Goal: Information Seeking & Learning: Check status

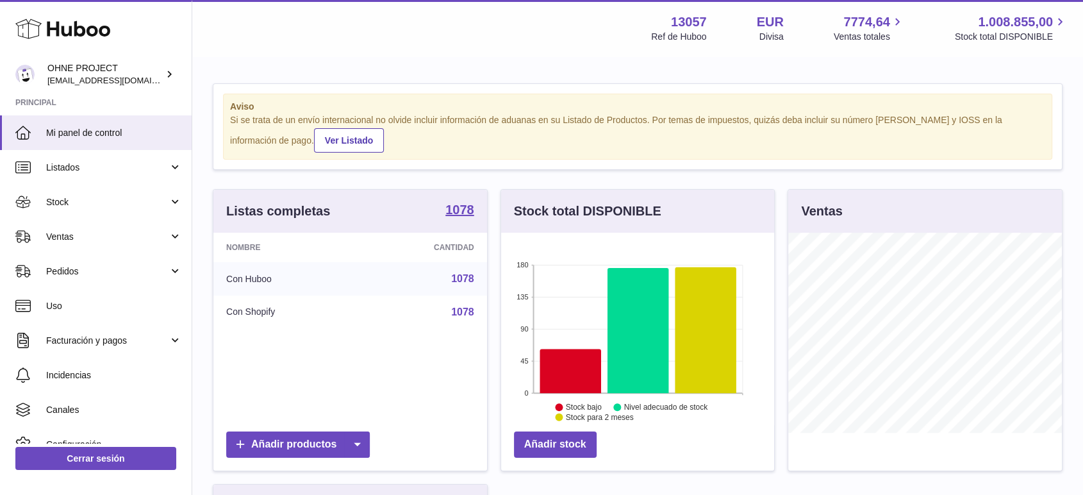
scroll to position [200, 273]
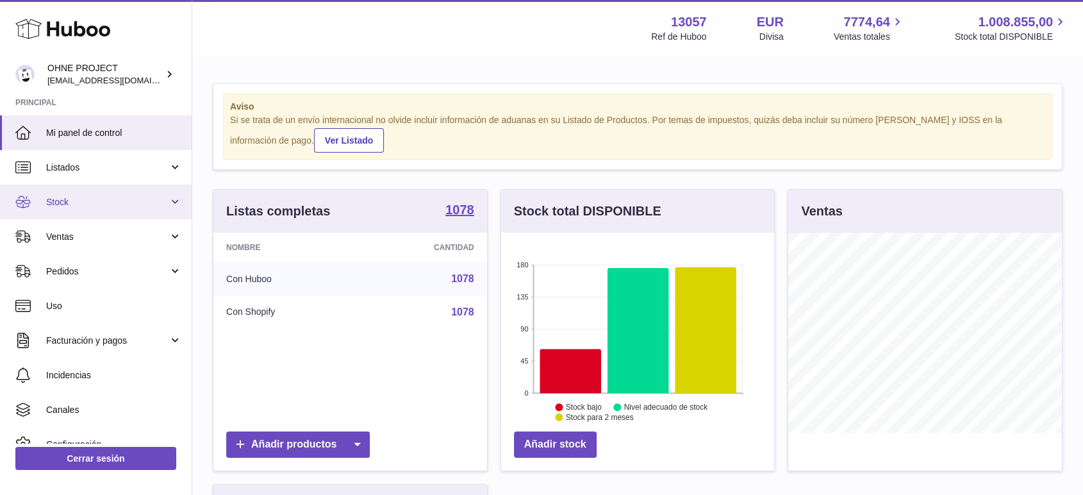
click at [67, 199] on span "Stock" at bounding box center [107, 202] width 122 height 12
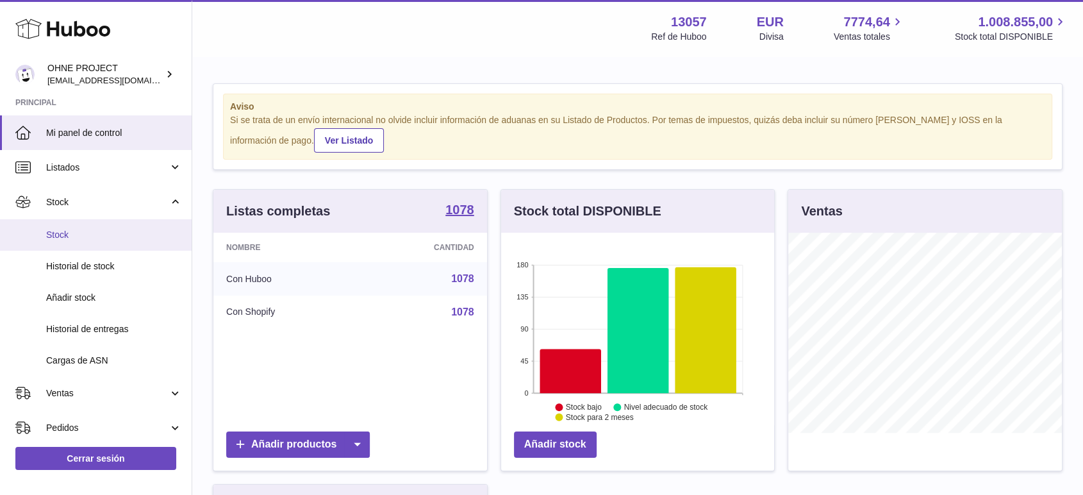
click at [72, 237] on span "Stock" at bounding box center [114, 235] width 136 height 12
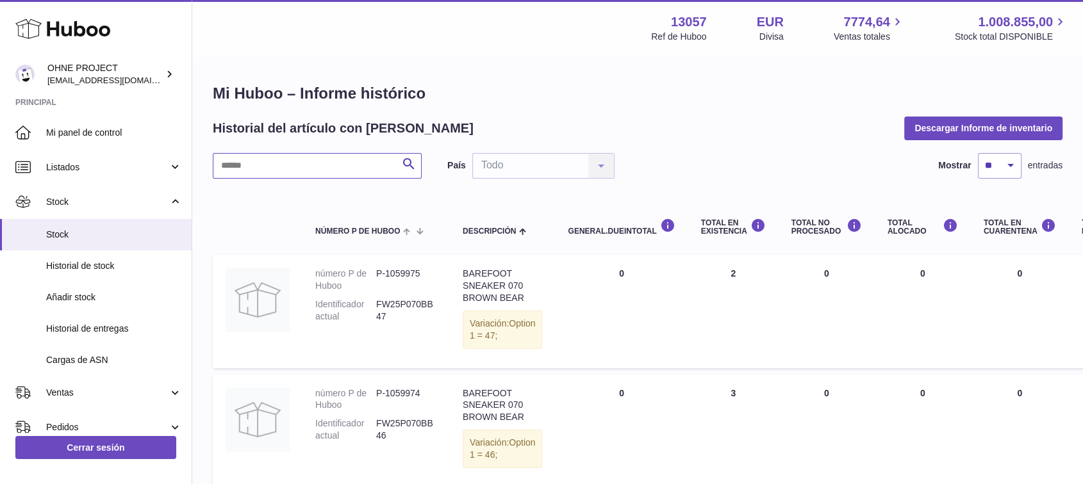
click at [313, 160] on input "text" at bounding box center [317, 166] width 209 height 26
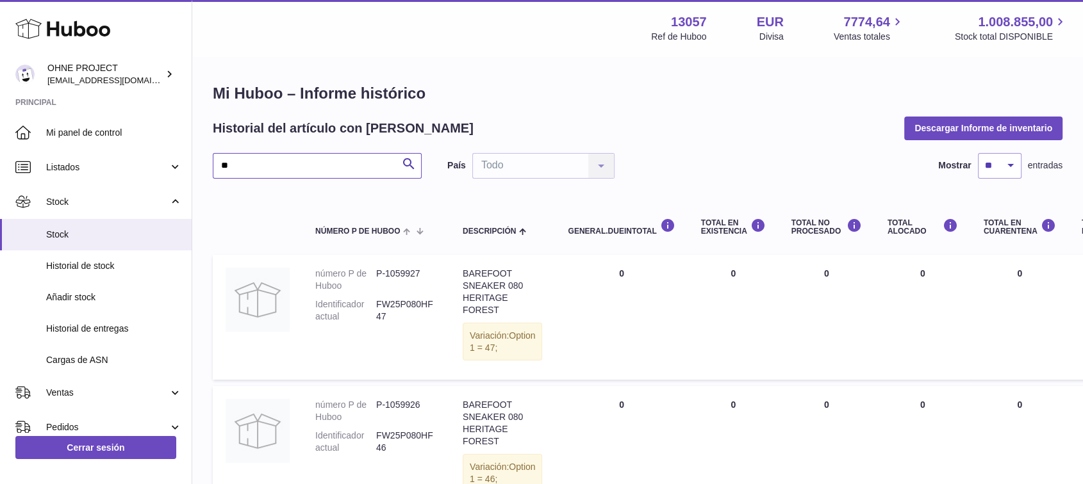
type input "*"
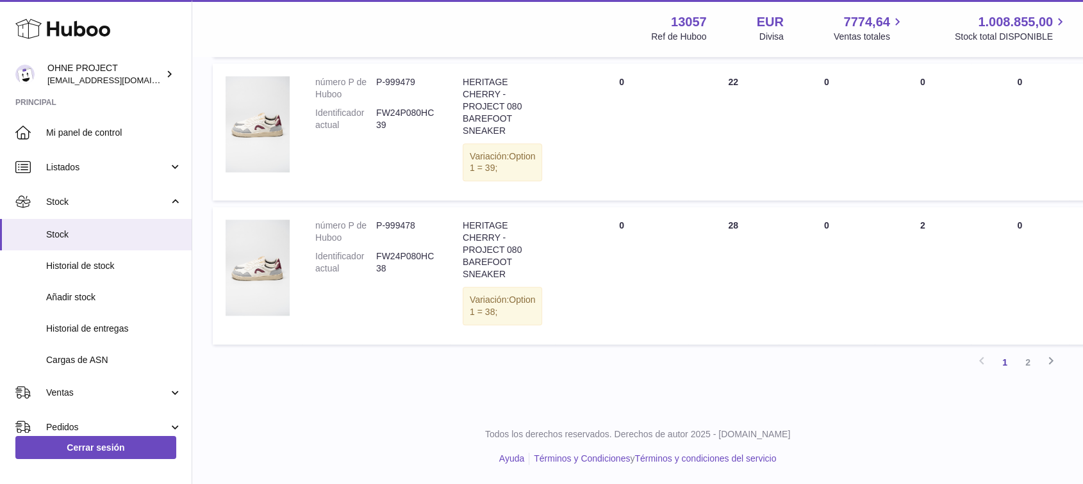
scroll to position [1446, 0]
click at [1022, 359] on link "2" at bounding box center [1027, 362] width 23 height 23
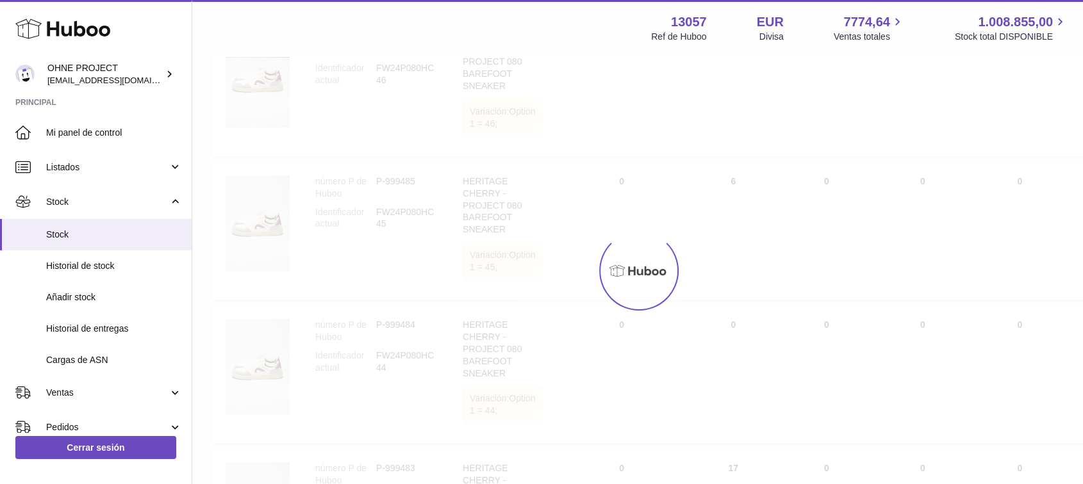
scroll to position [57, 0]
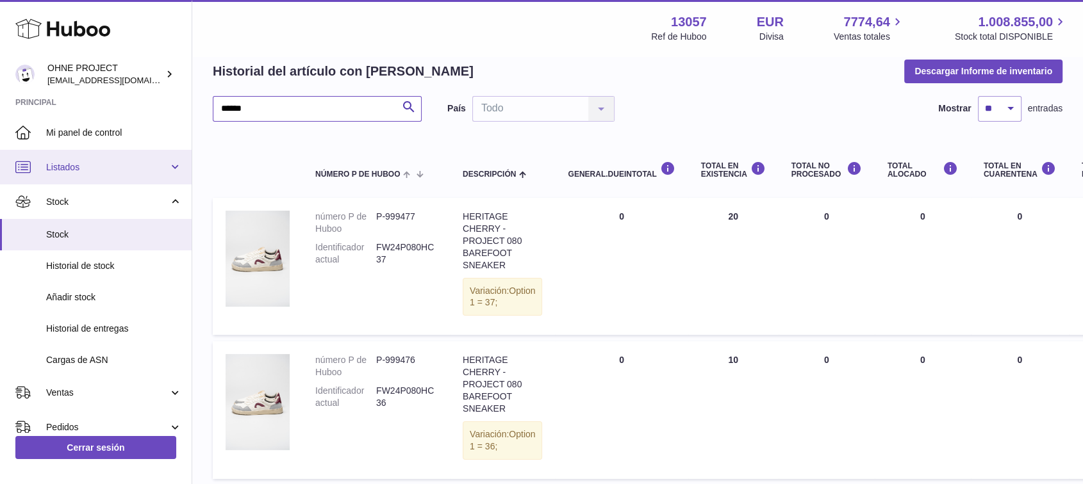
drag, startPoint x: 259, startPoint y: 106, endPoint x: 0, endPoint y: 152, distance: 262.8
click at [0, 152] on div "Huboo OHNE PROJECT internalAdmin-13057@internal.huboo.com Principal Mi panel de…" at bounding box center [541, 281] width 1083 height 676
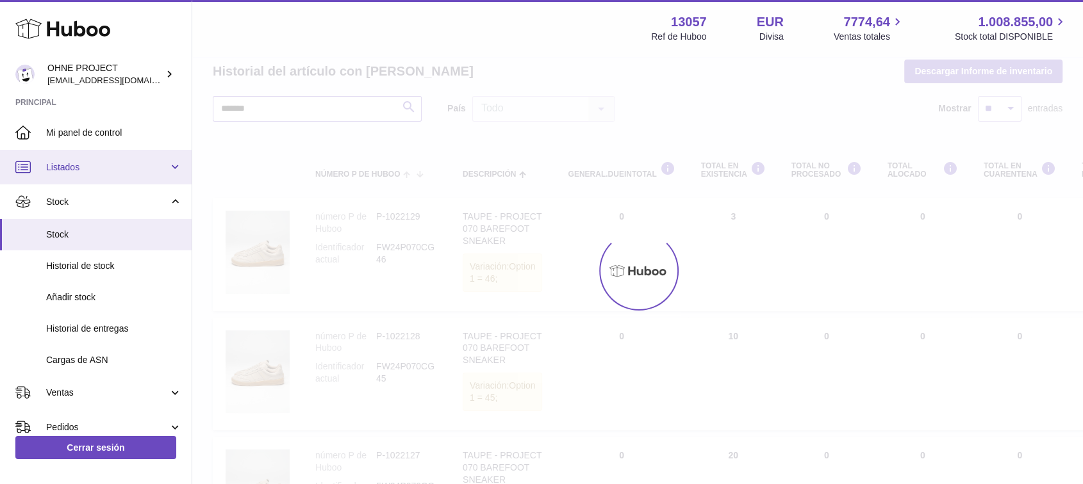
scroll to position [15, 0]
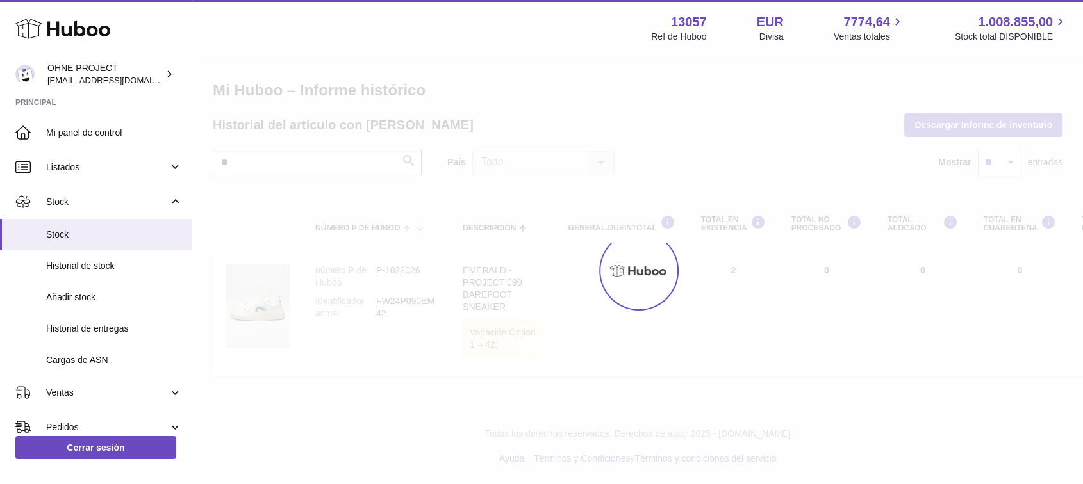
type input "*"
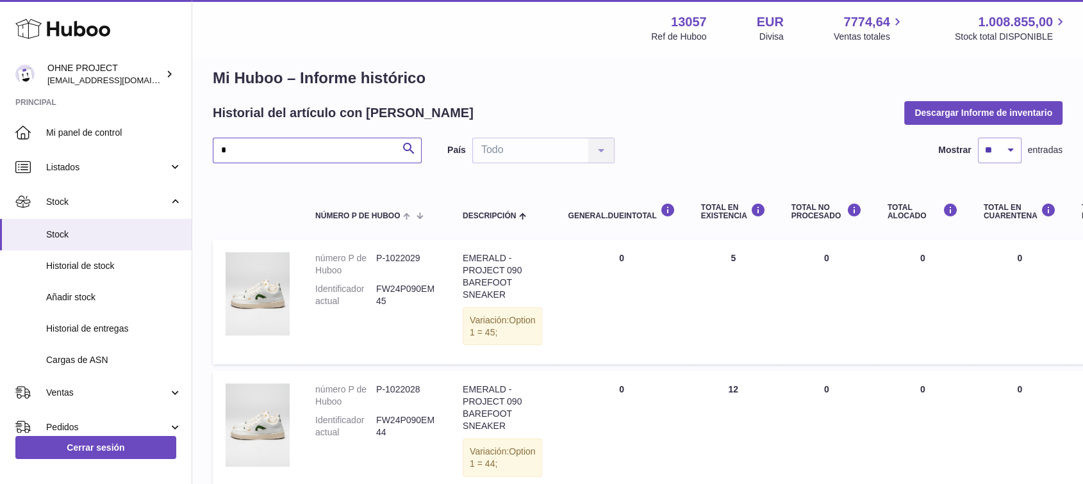
scroll to position [57, 0]
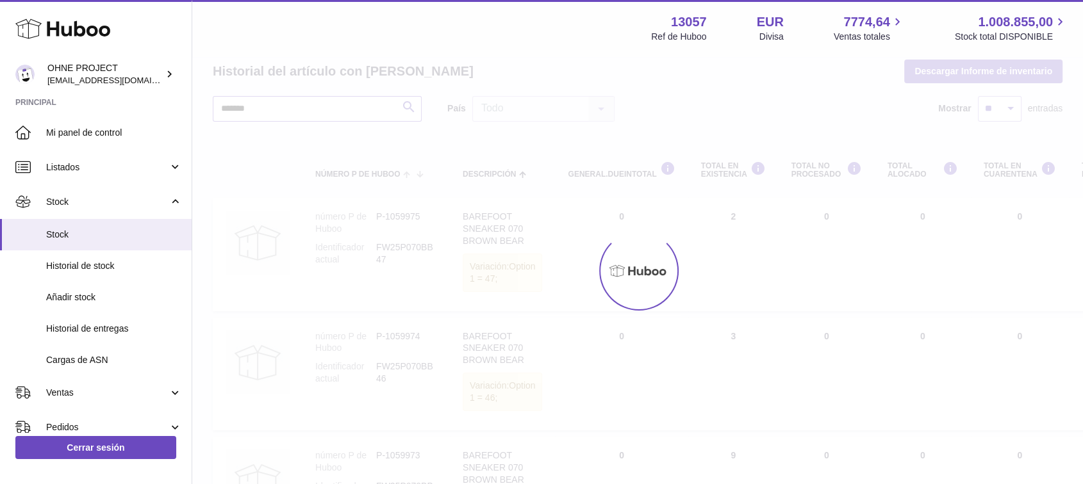
scroll to position [15, 0]
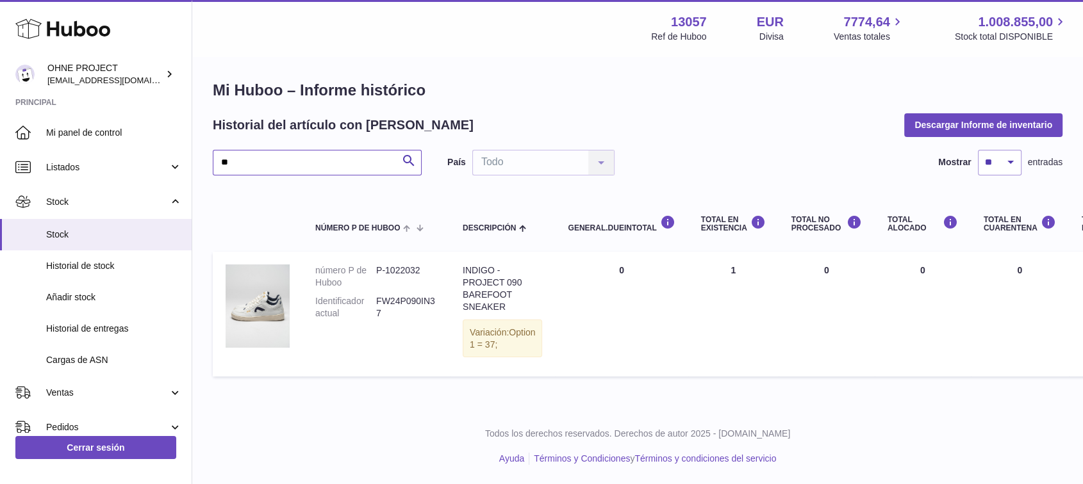
type input "*"
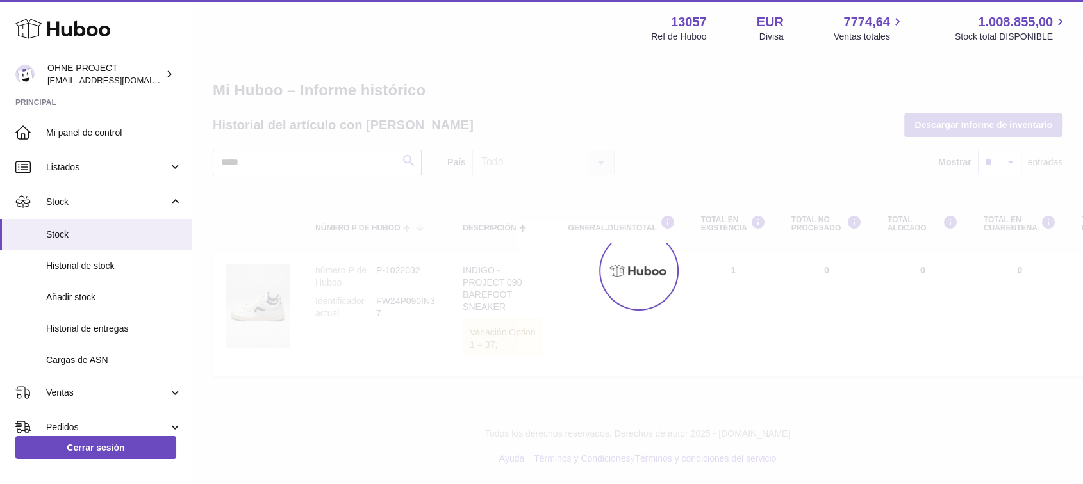
scroll to position [57, 0]
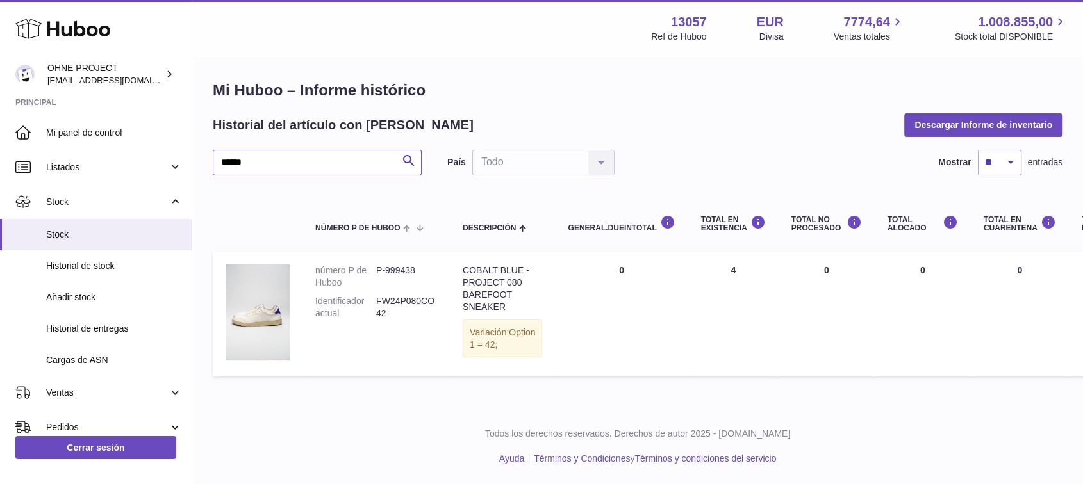
scroll to position [15, 0]
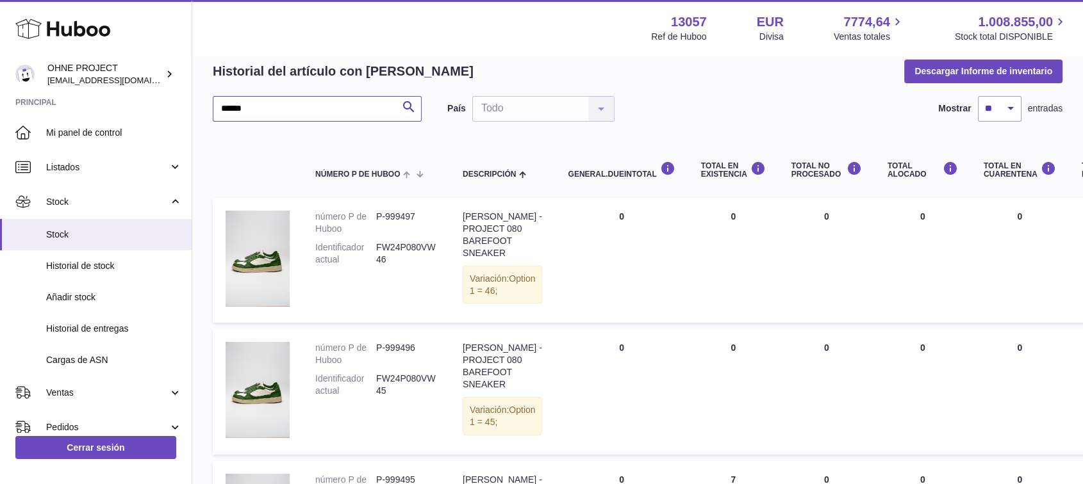
scroll to position [27, 0]
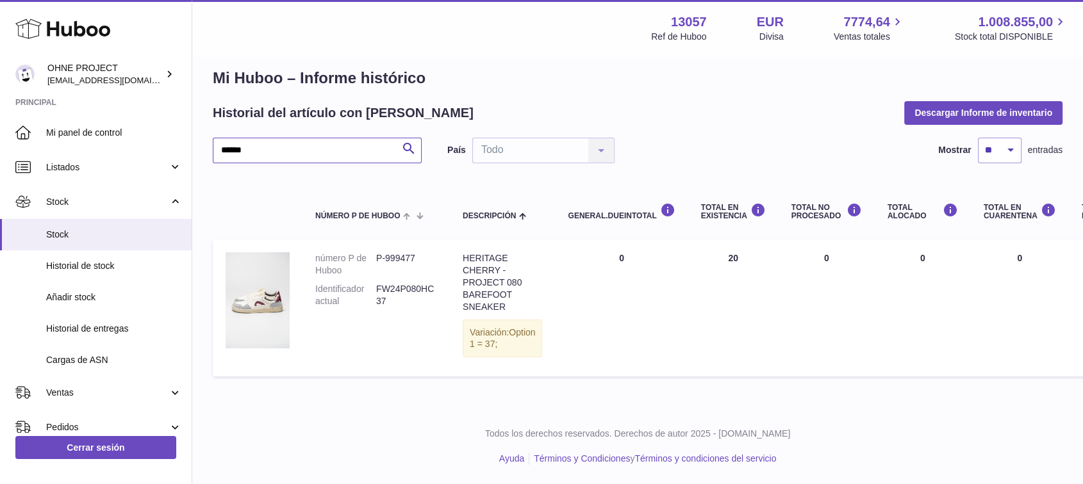
click at [274, 138] on input "******" at bounding box center [317, 151] width 209 height 26
type input "*"
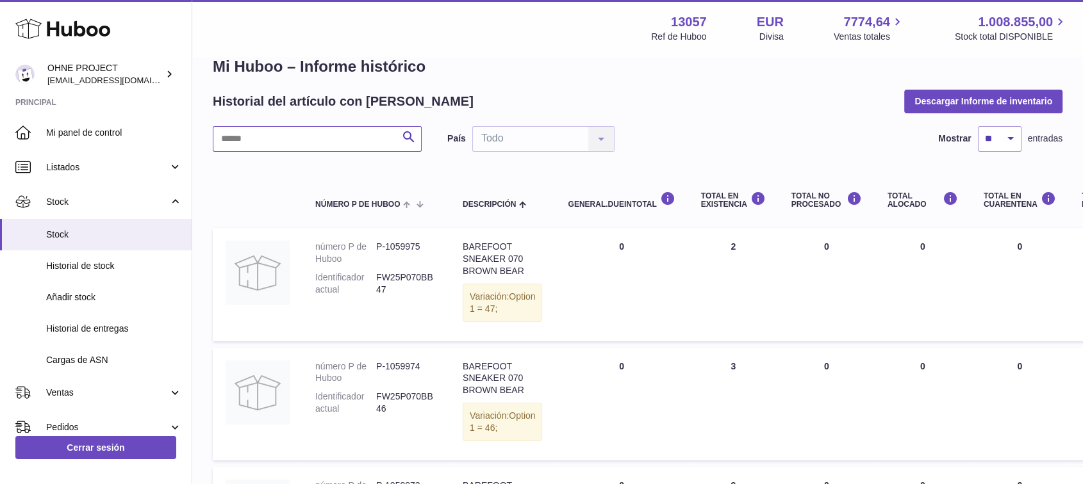
scroll to position [57, 0]
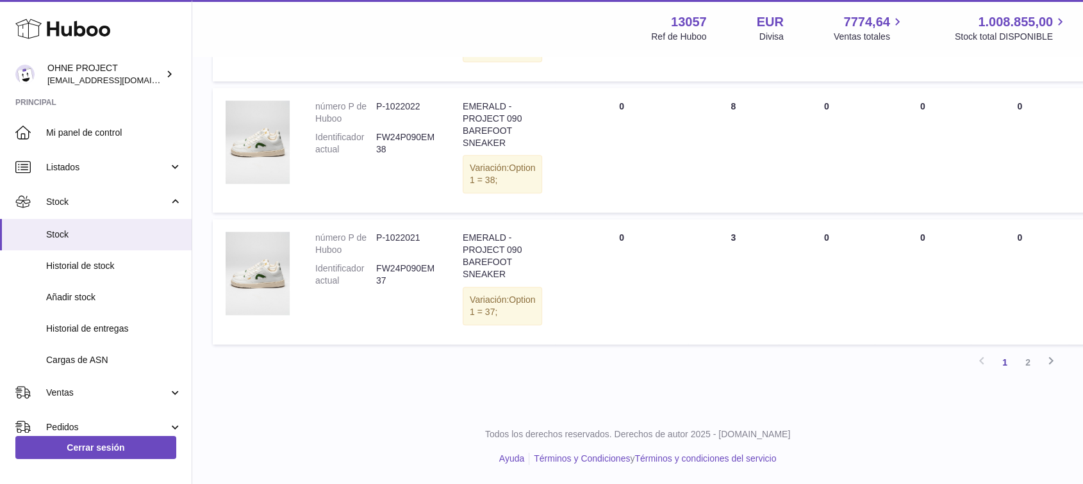
scroll to position [1327, 0]
click at [1026, 374] on link "2" at bounding box center [1027, 362] width 23 height 23
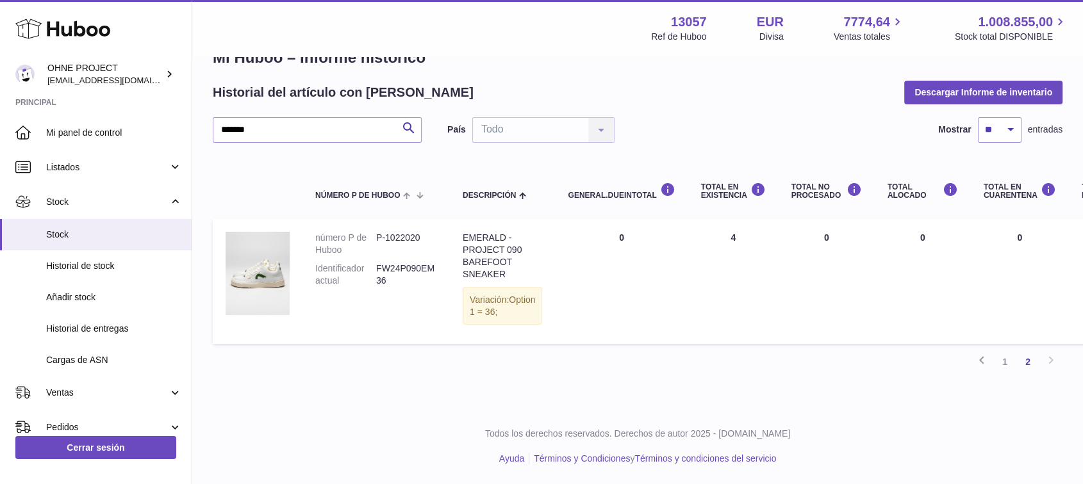
scroll to position [47, 0]
click at [999, 365] on link "1" at bounding box center [1004, 361] width 23 height 23
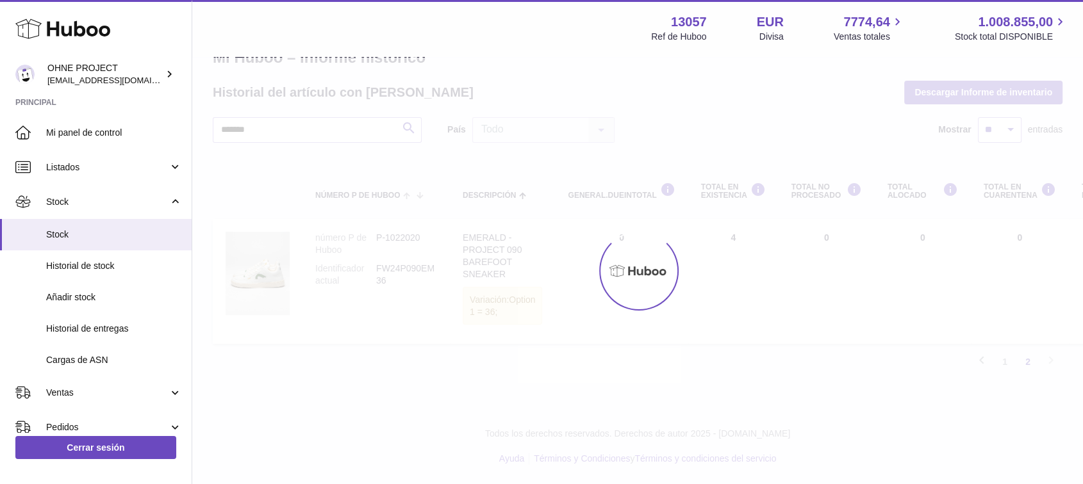
scroll to position [57, 0]
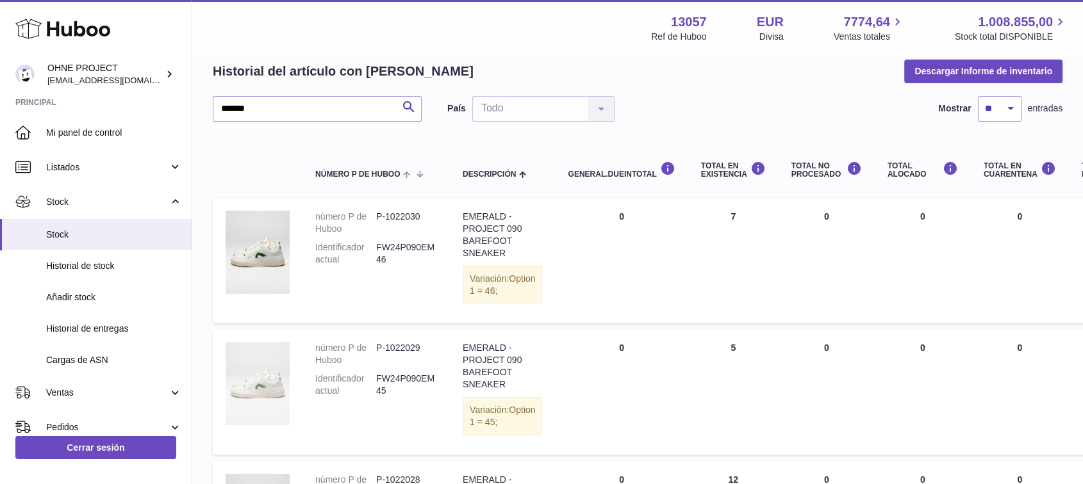
click at [266, 417] on img at bounding box center [257, 383] width 64 height 83
click at [261, 108] on input "*******" at bounding box center [317, 109] width 209 height 26
type input "*"
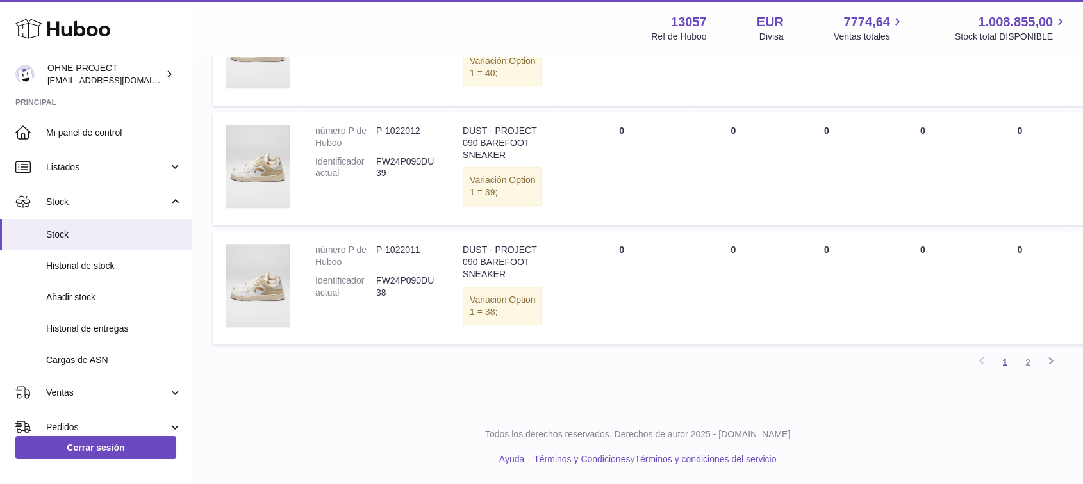
scroll to position [1326, 0]
click at [1029, 363] on link "2" at bounding box center [1027, 362] width 23 height 23
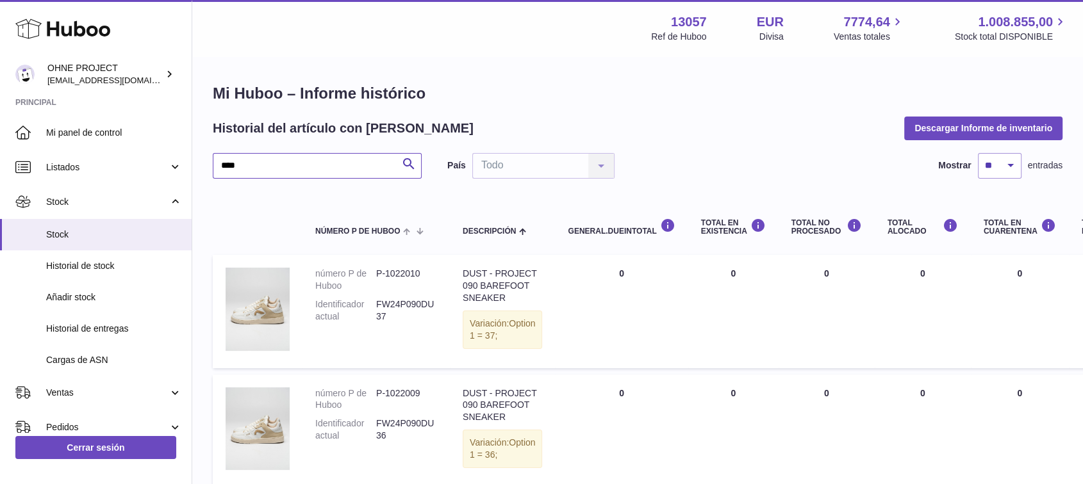
click at [293, 167] on input "****" at bounding box center [317, 166] width 209 height 26
type input "*"
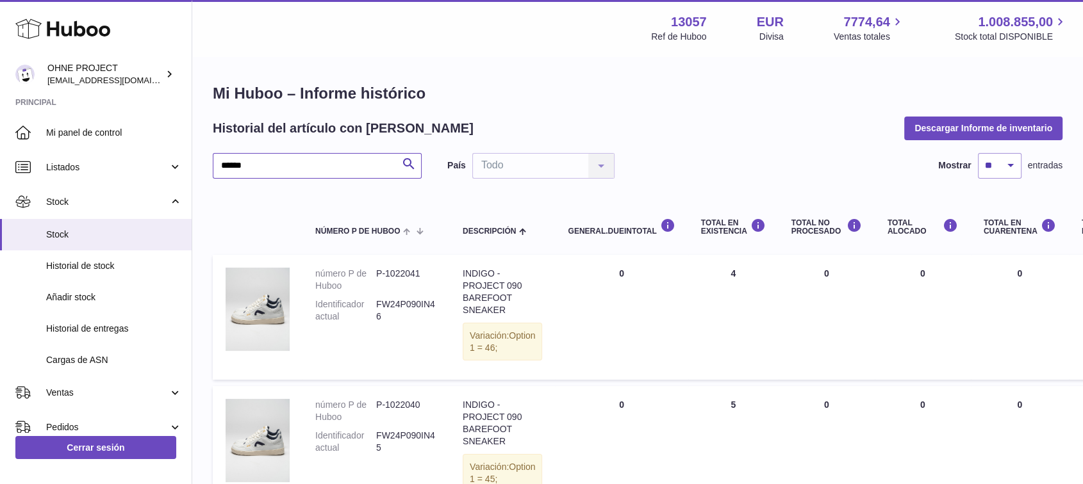
click at [274, 178] on input "******" at bounding box center [317, 166] width 209 height 26
type input "*"
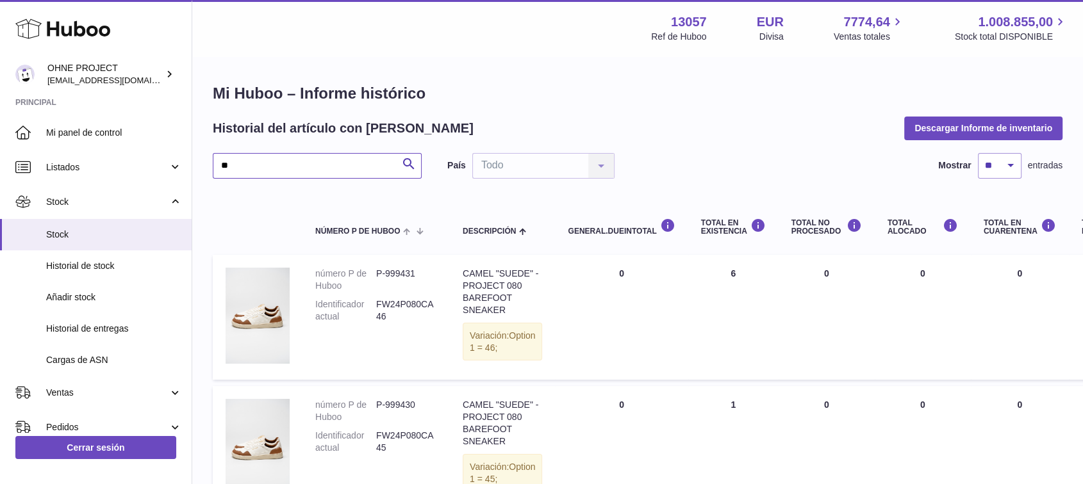
type input "*"
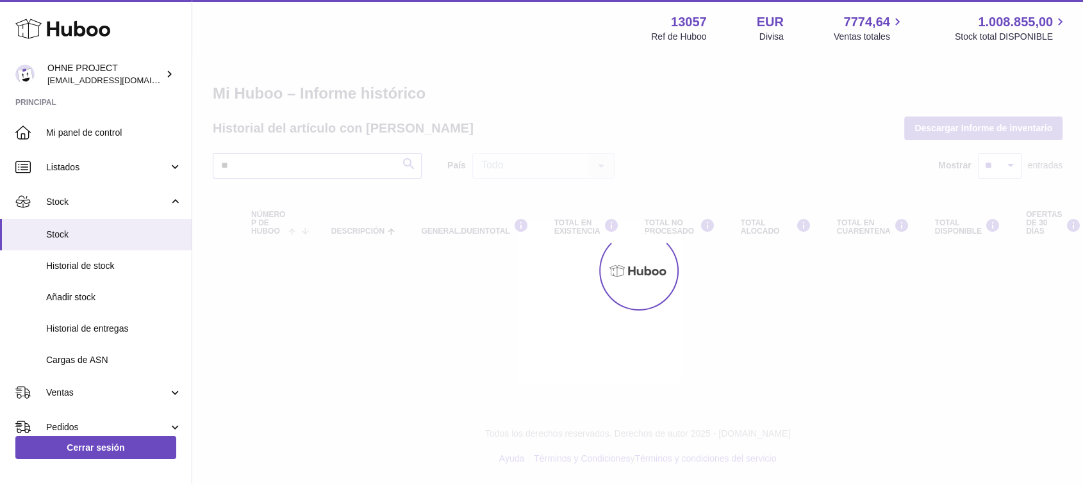
type input "*"
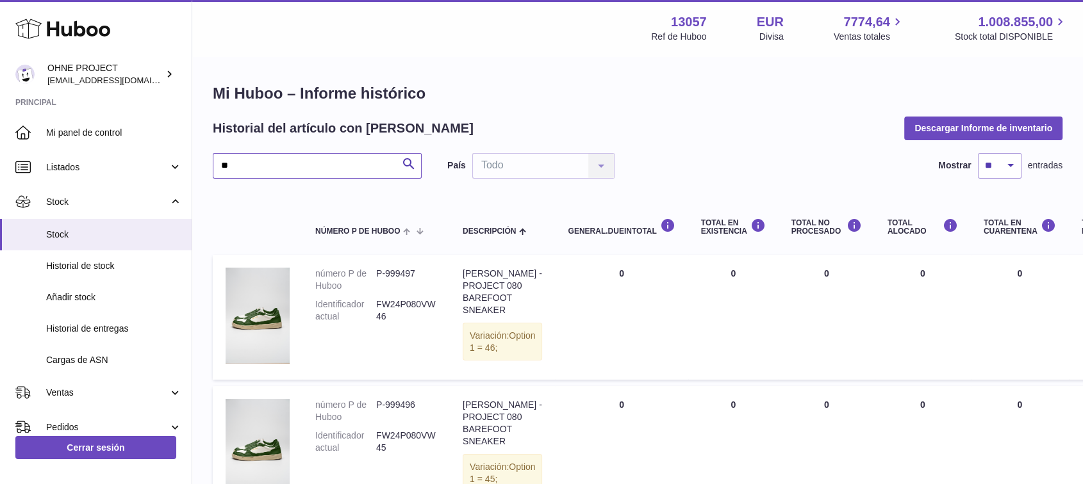
type input "*"
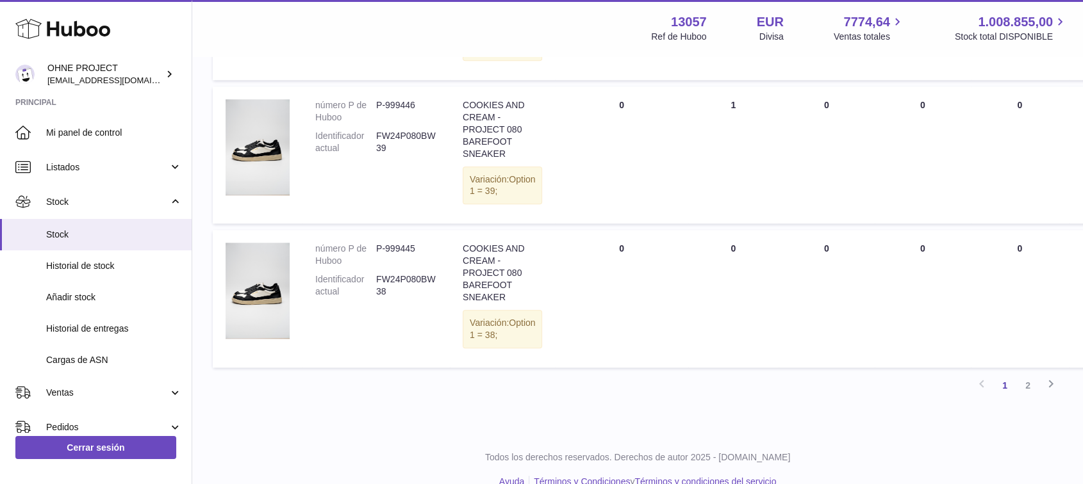
scroll to position [1446, 0]
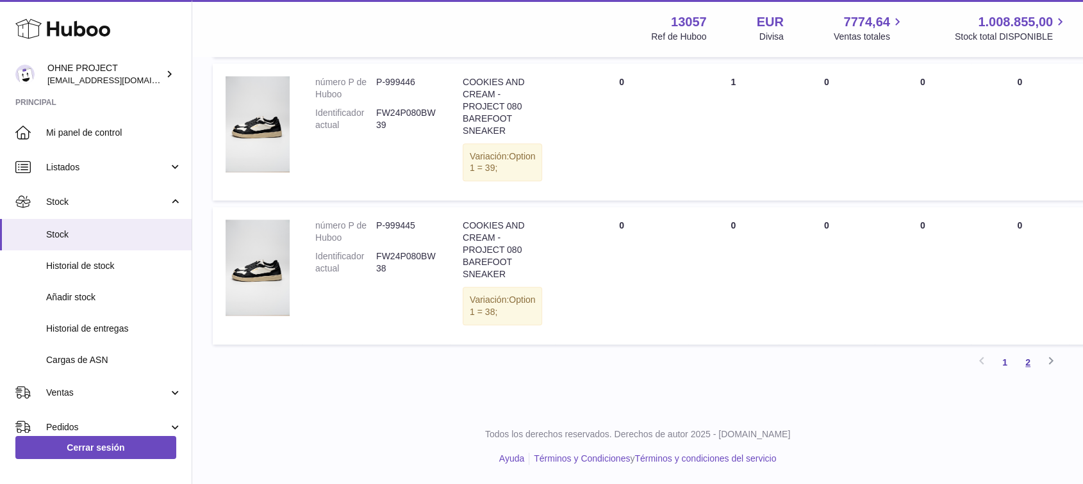
click at [1032, 362] on link "2" at bounding box center [1027, 362] width 23 height 23
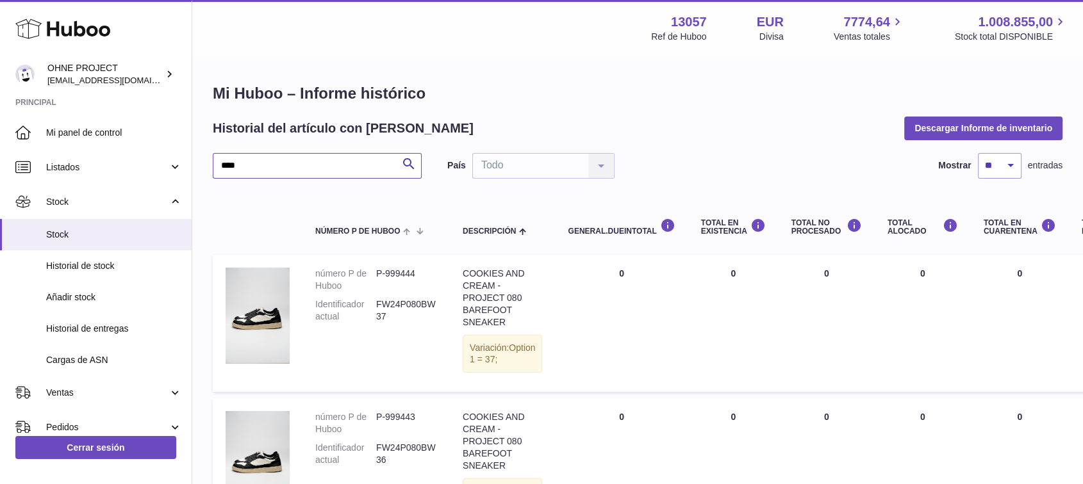
click at [263, 158] on input "****" at bounding box center [317, 166] width 209 height 26
type input "*"
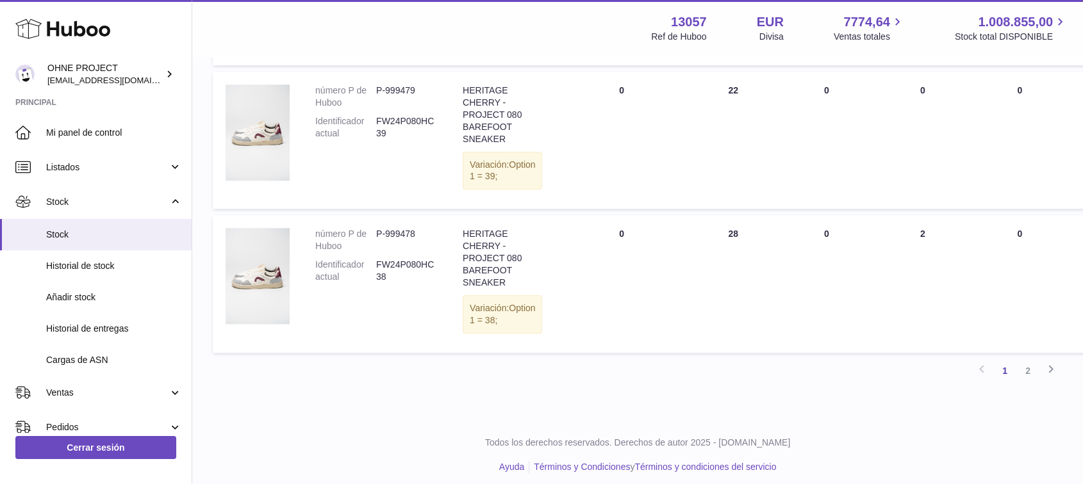
scroll to position [1446, 0]
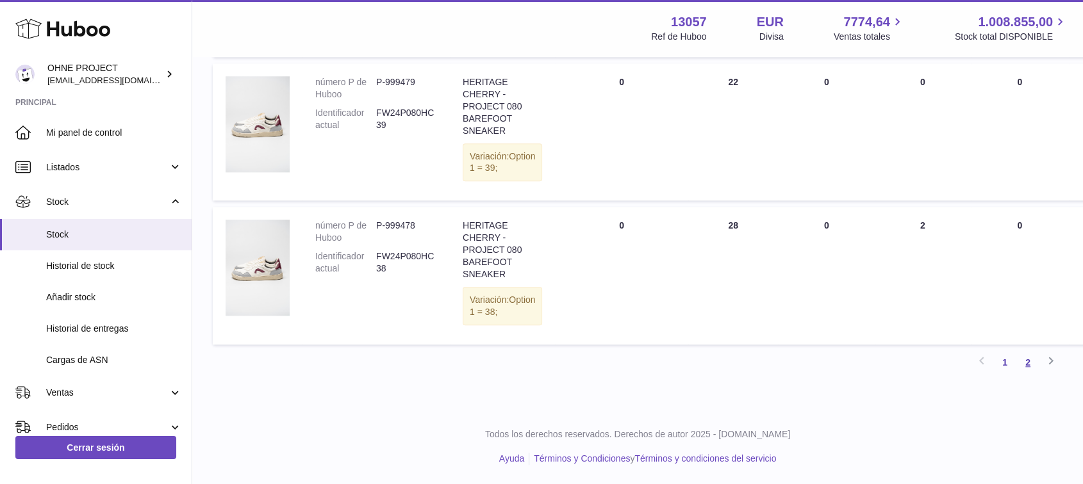
type input "******"
click at [1030, 361] on link "2" at bounding box center [1027, 362] width 23 height 23
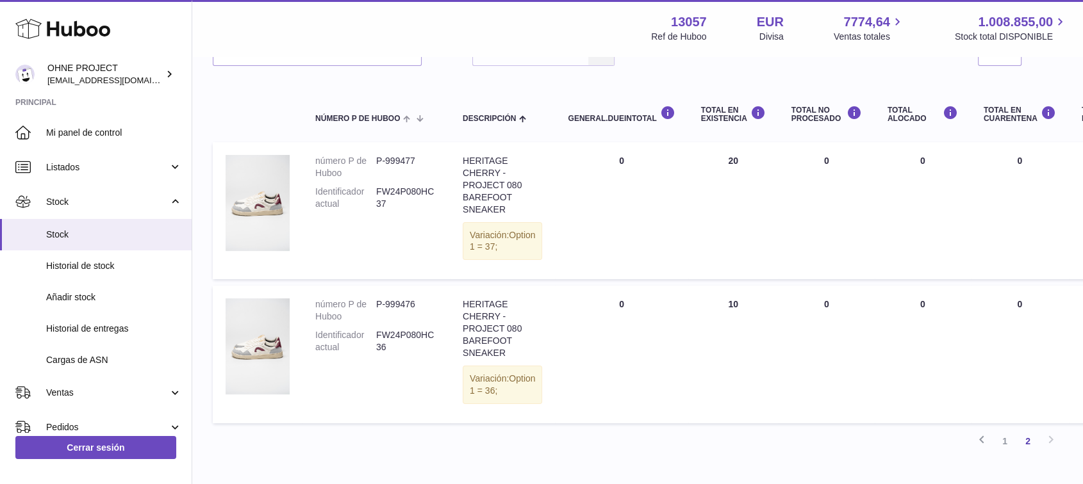
scroll to position [113, 0]
click at [398, 161] on dd "P-999477" at bounding box center [406, 167] width 61 height 24
copy dd "999477"
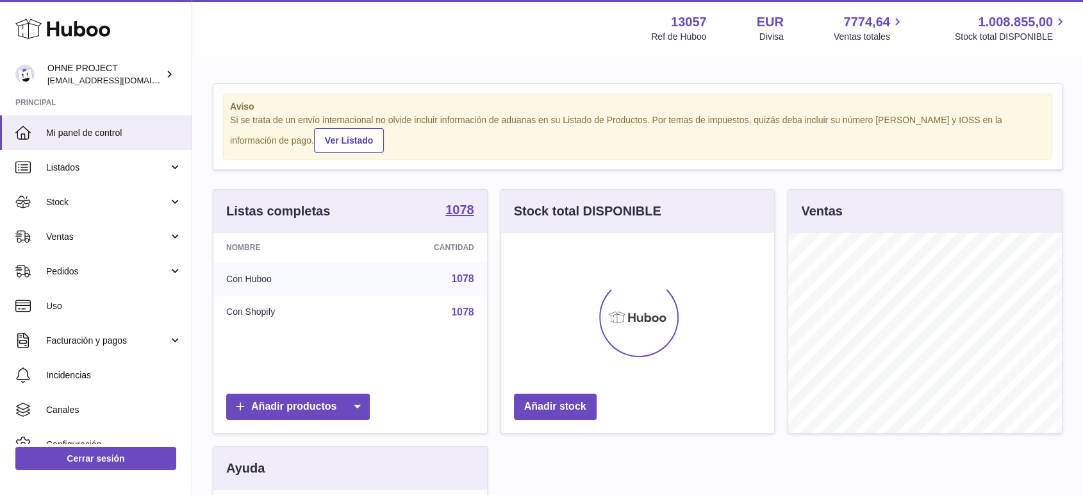
scroll to position [200, 273]
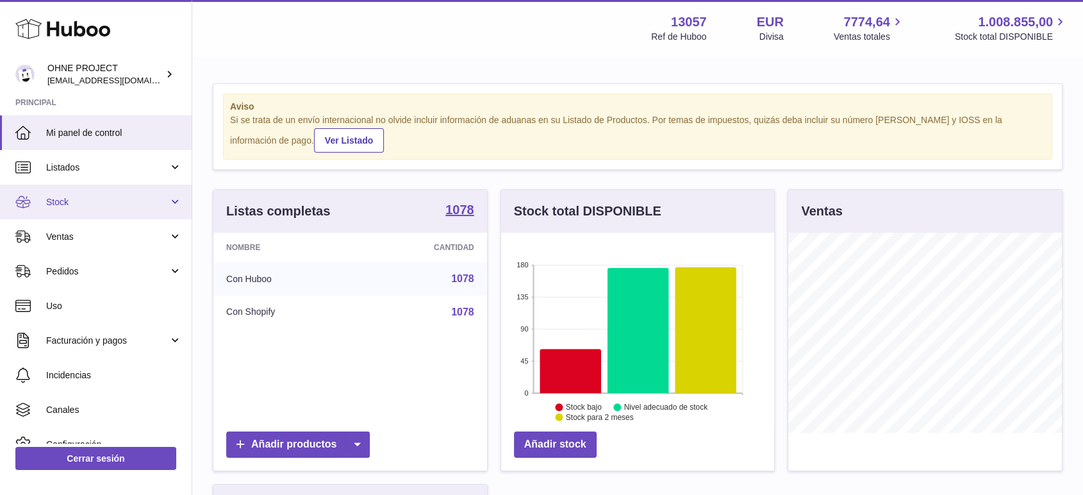
click at [72, 205] on span "Stock" at bounding box center [107, 202] width 122 height 12
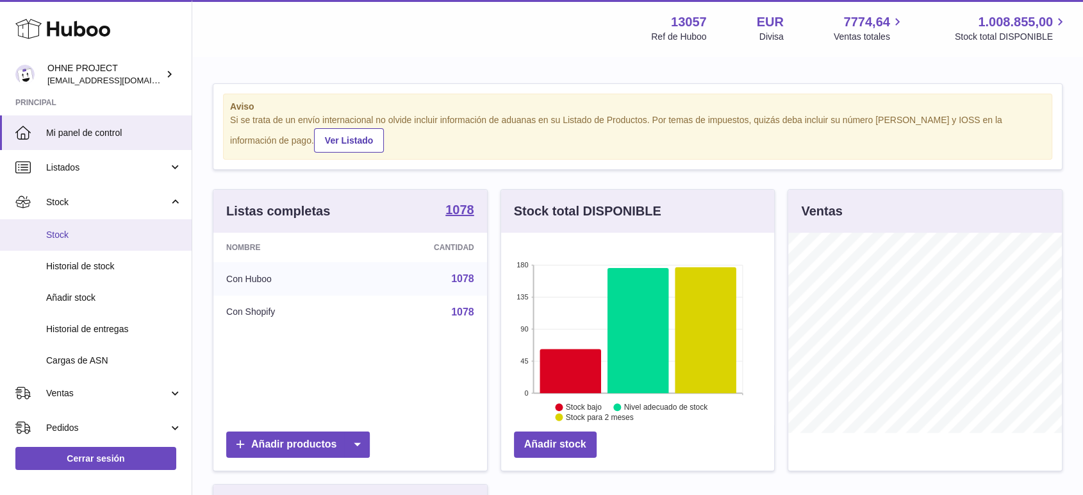
click at [77, 237] on span "Stock" at bounding box center [114, 235] width 136 height 12
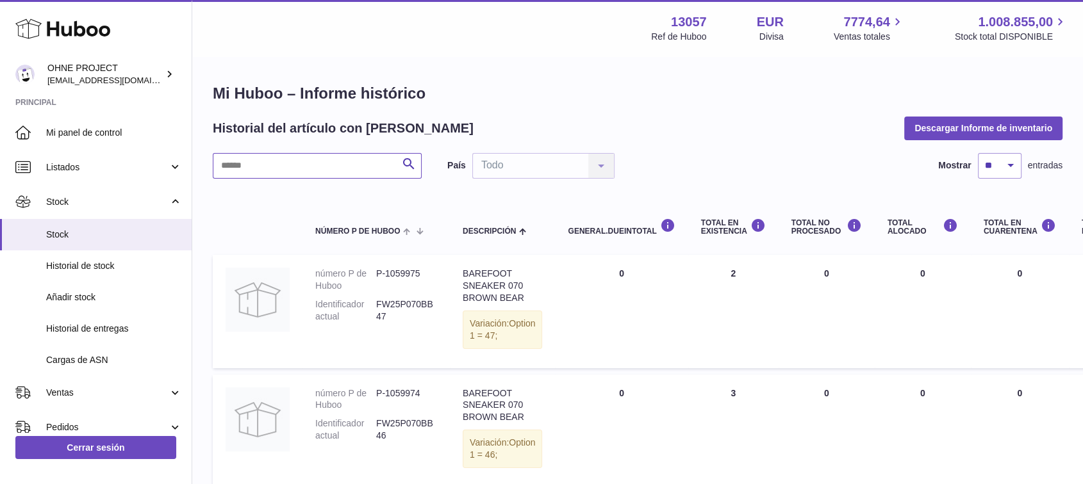
click at [284, 166] on input "text" at bounding box center [317, 166] width 209 height 26
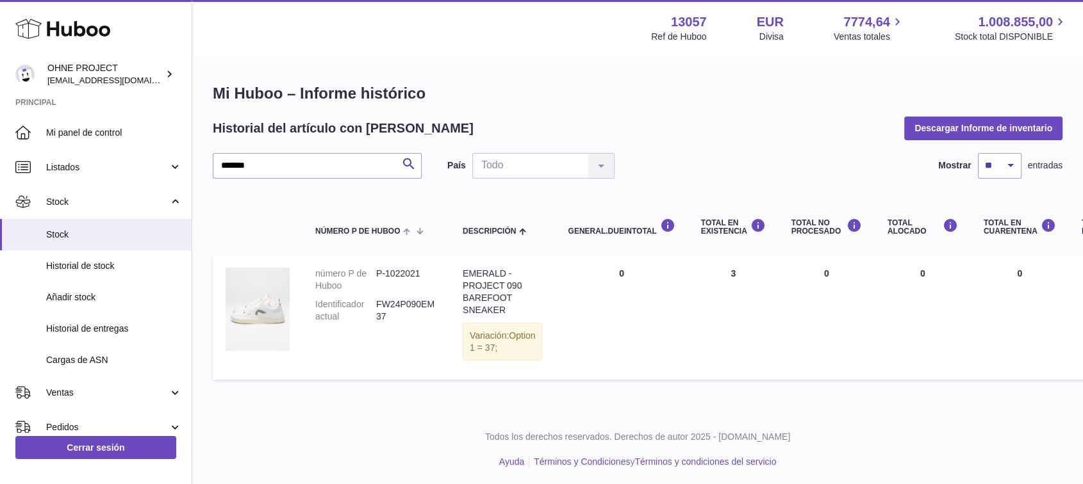
click at [260, 313] on img at bounding box center [257, 309] width 64 height 83
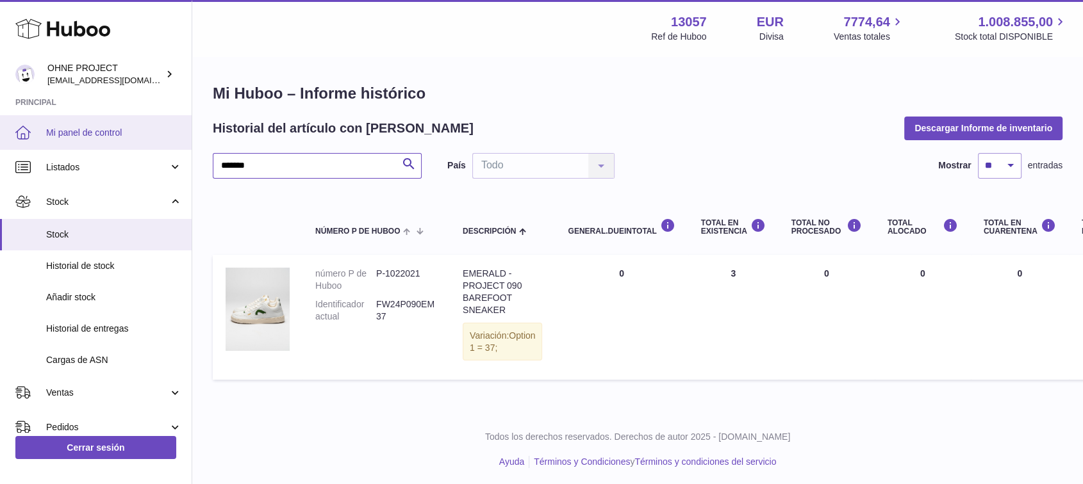
drag, startPoint x: 263, startPoint y: 166, endPoint x: 0, endPoint y: 137, distance: 264.2
click at [0, 137] on div "Huboo OHNE PROJECT internalAdmin-13057@internal.huboo.com Principal Mi panel de…" at bounding box center [541, 243] width 1083 height 487
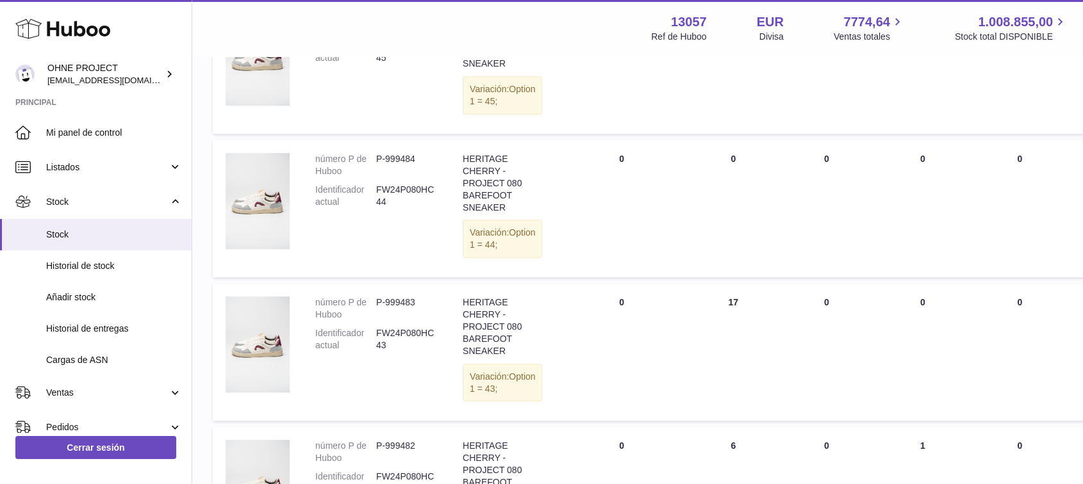
scroll to position [1446, 0]
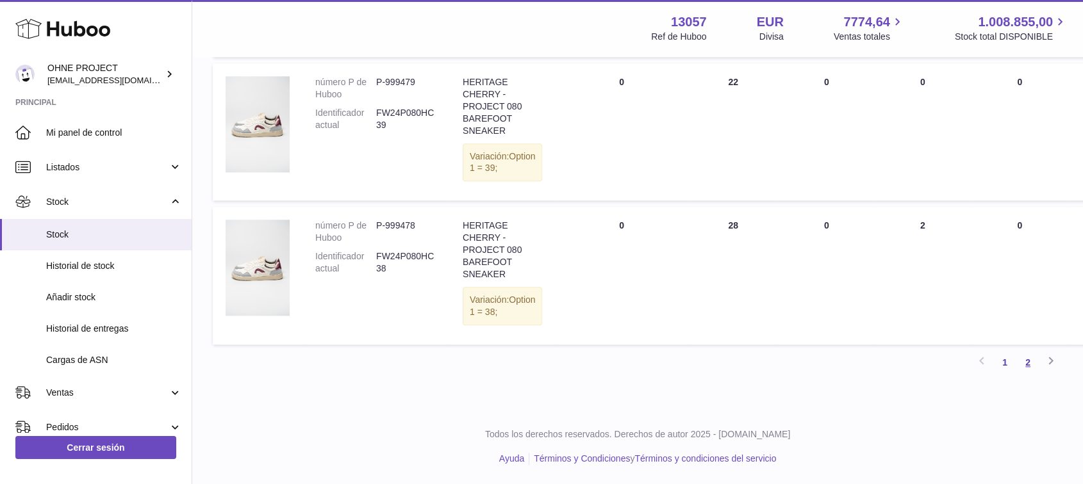
type input "******"
click at [1032, 364] on link "2" at bounding box center [1027, 362] width 23 height 23
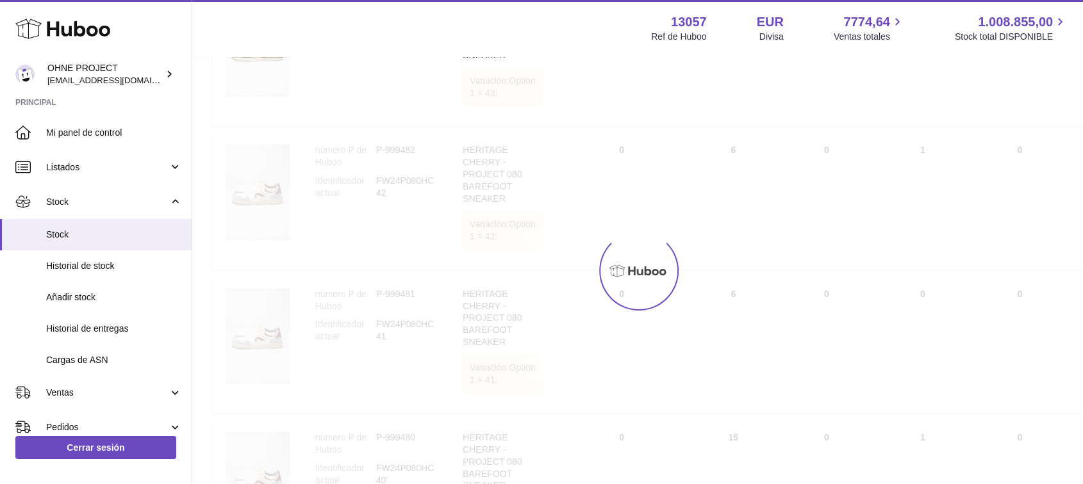
scroll to position [57, 0]
